Goal: Check status: Check status

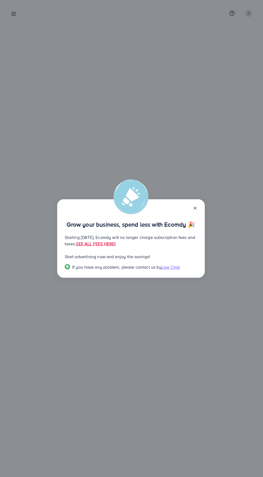
click at [195, 208] on line at bounding box center [195, 208] width 2 height 2
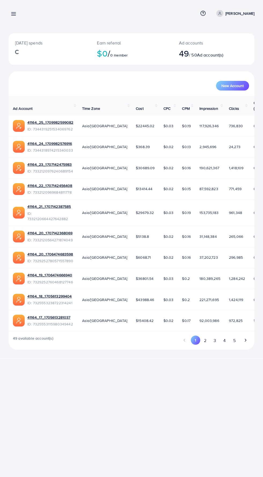
click at [11, 12] on icon at bounding box center [14, 14] width 6 height 6
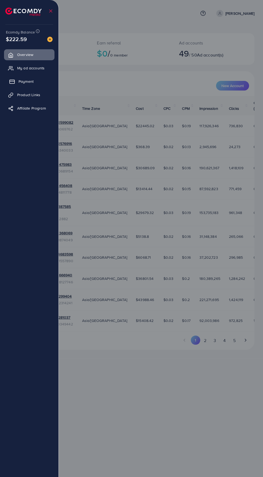
click at [17, 83] on link "Payment" at bounding box center [29, 81] width 50 height 11
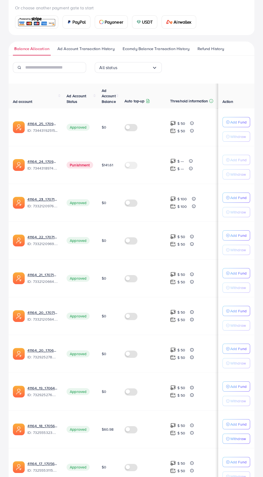
scroll to position [109, 0]
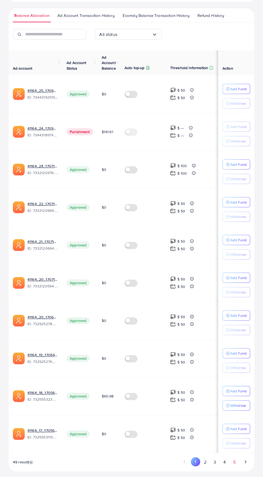
click at [234, 459] on button "5" at bounding box center [234, 463] width 10 height 10
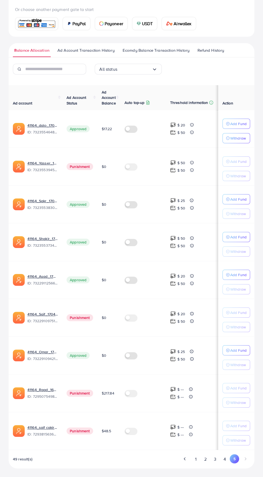
scroll to position [71, 0]
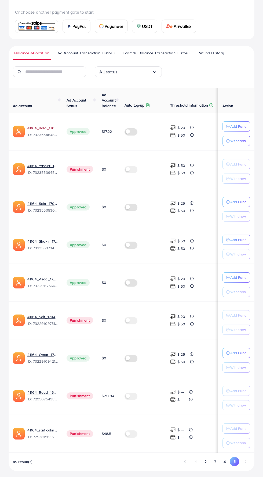
click at [45, 129] on link "41164_dalo_1705147980455" at bounding box center [42, 127] width 31 height 5
click at [41, 128] on link "41164_dalo_1705147980455" at bounding box center [42, 127] width 31 height 5
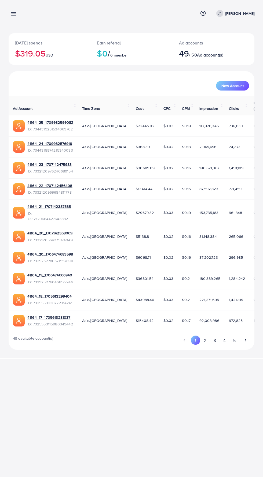
click at [14, 13] on icon at bounding box center [14, 14] width 6 height 6
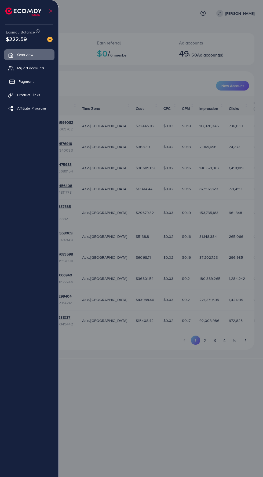
click at [13, 83] on icon at bounding box center [11, 81] width 5 height 5
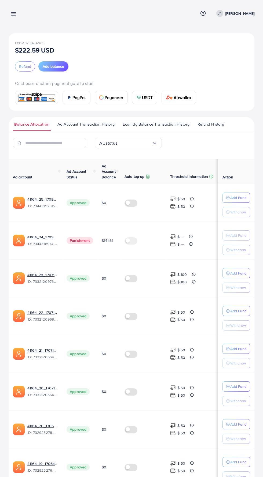
scroll to position [109, 0]
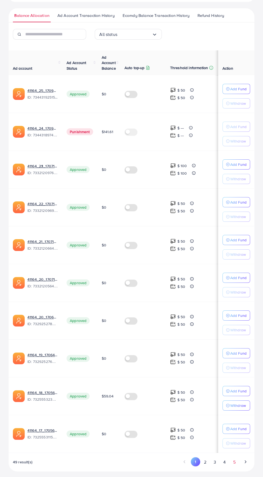
click at [233, 459] on button "5" at bounding box center [234, 463] width 10 height 10
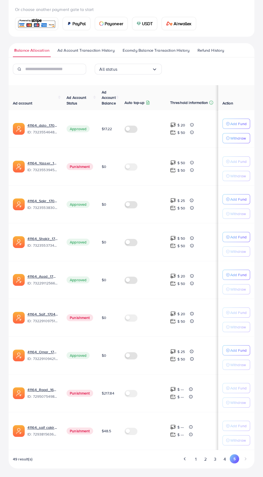
scroll to position [71, 0]
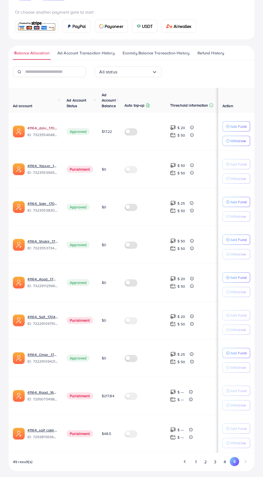
click at [39, 129] on link "41164_dalo_1705147980455" at bounding box center [42, 127] width 31 height 5
